Goal: Task Accomplishment & Management: Use online tool/utility

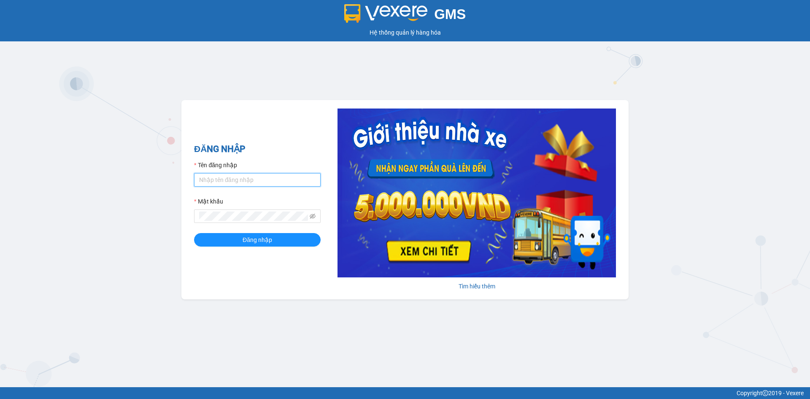
click at [240, 176] on input "Tên đăng nhập" at bounding box center [257, 180] width 127 height 14
type input "lnttu.ducphatth"
click at [194, 233] on button "Đăng nhập" at bounding box center [257, 240] width 127 height 14
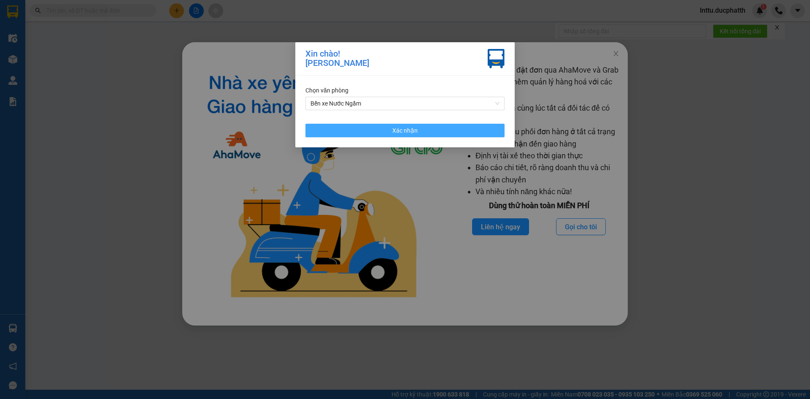
click at [412, 128] on span "Xác nhận" at bounding box center [404, 130] width 25 height 9
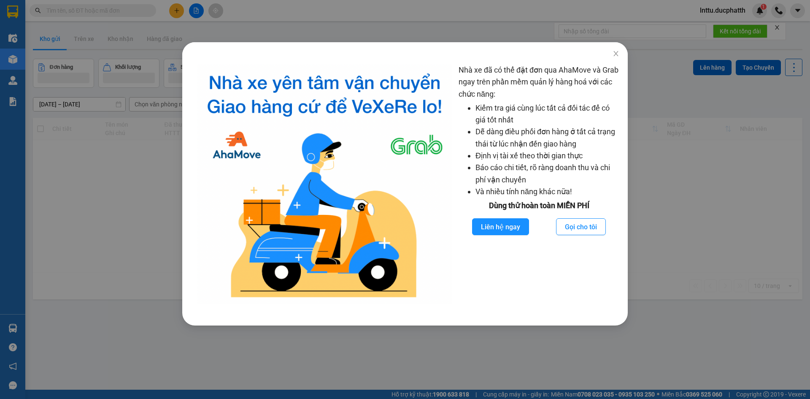
click at [155, 152] on div "Nhà xe đã có thể đặt đơn qua AhaMove và Grab ngay trên phần mềm quản lý hàng ho…" at bounding box center [405, 199] width 810 height 399
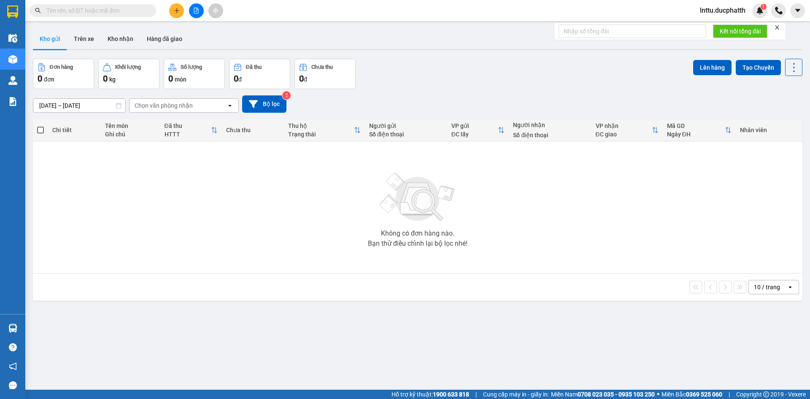
click at [192, 13] on button at bounding box center [196, 10] width 15 height 15
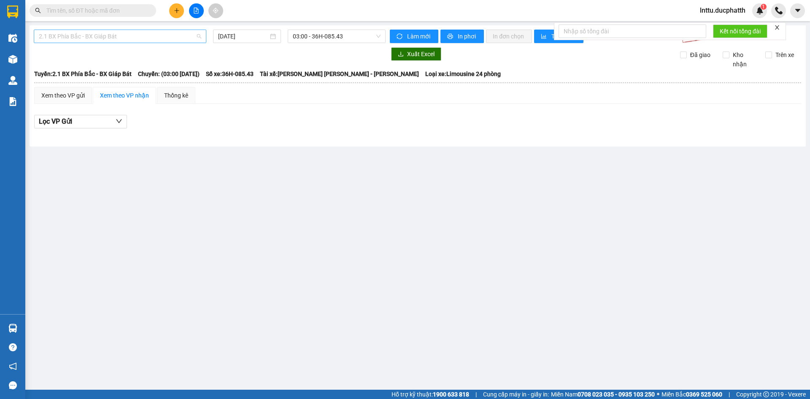
click at [149, 39] on span "2.1 BX Phía Bắc - BX Giáp Bát" at bounding box center [120, 36] width 162 height 13
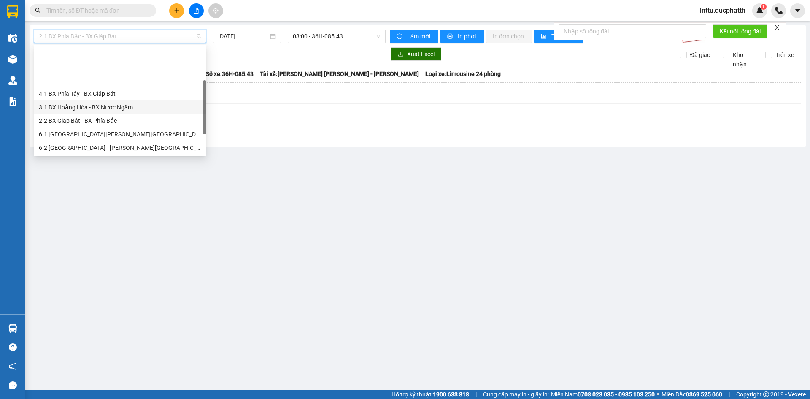
scroll to position [42, 0]
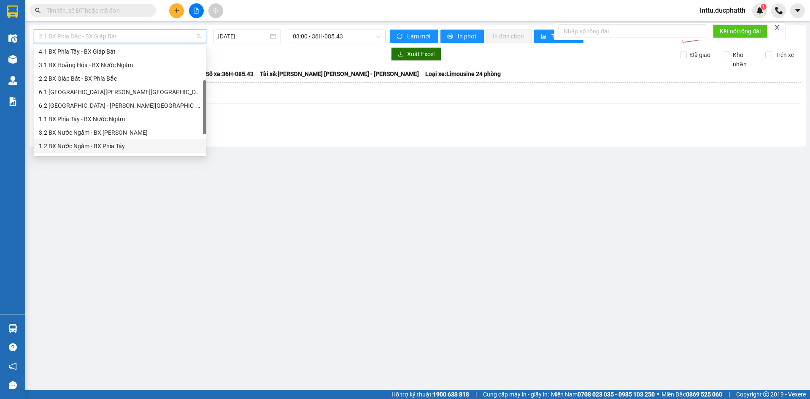
click at [124, 144] on div "1.2 BX Nước Ngầm - BX Phía Tây" at bounding box center [120, 145] width 162 height 9
type input "[DATE]"
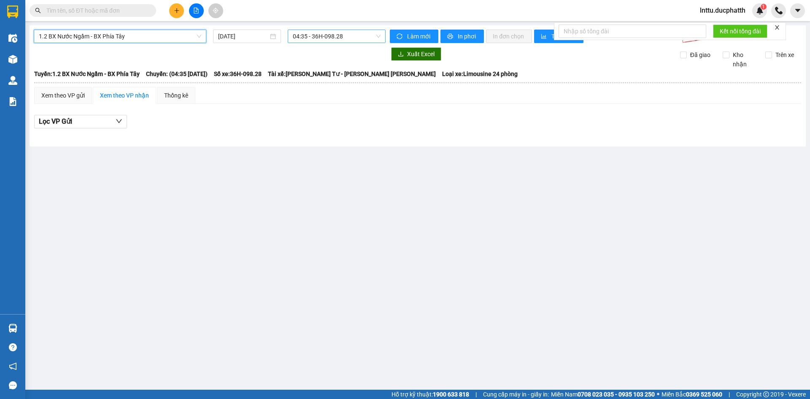
click at [319, 35] on span "04:35 - 36H-098.28" at bounding box center [337, 36] width 88 height 13
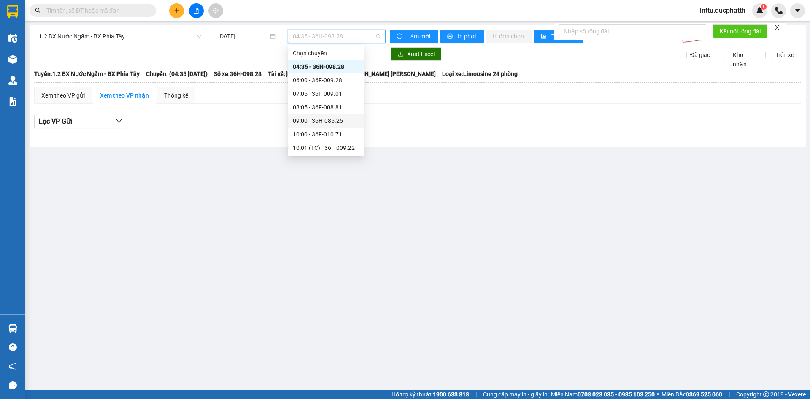
click at [322, 118] on div "09:00 - 36H-085.25" at bounding box center [326, 120] width 66 height 9
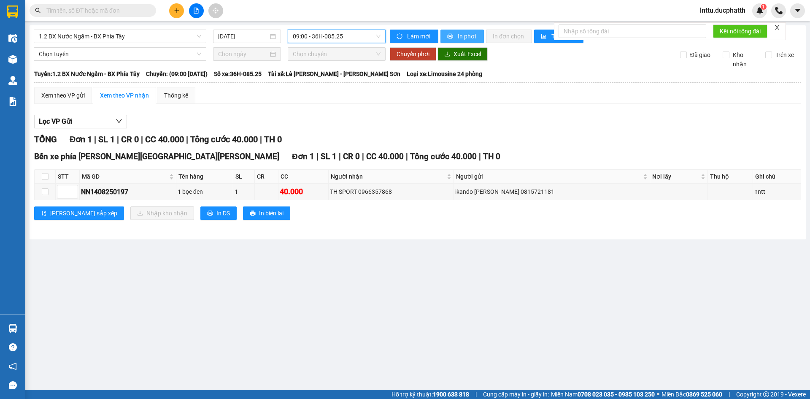
click at [457, 36] on button "In phơi" at bounding box center [461, 37] width 43 height 14
